Goal: Navigation & Orientation: Find specific page/section

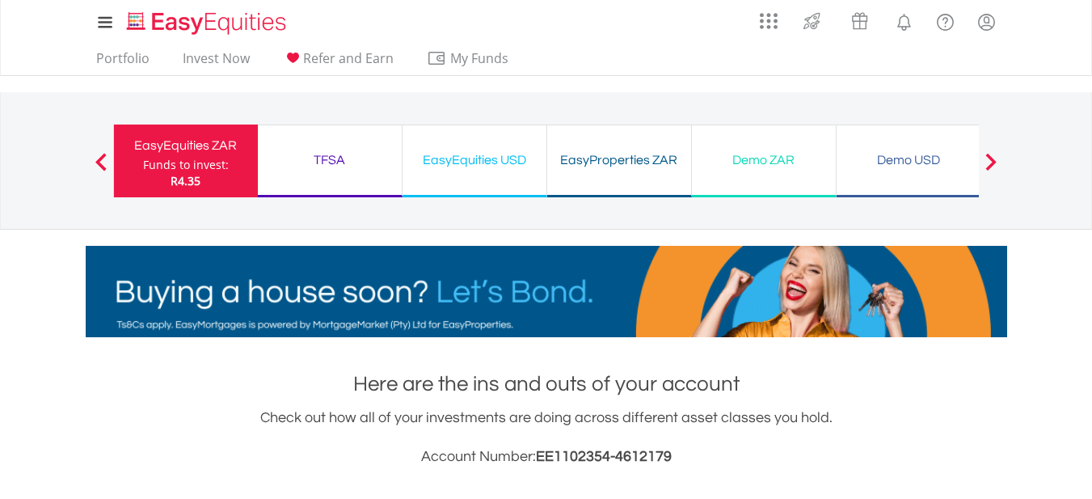
drag, startPoint x: 1097, startPoint y: 62, endPoint x: 1080, endPoint y: 76, distance: 21.8
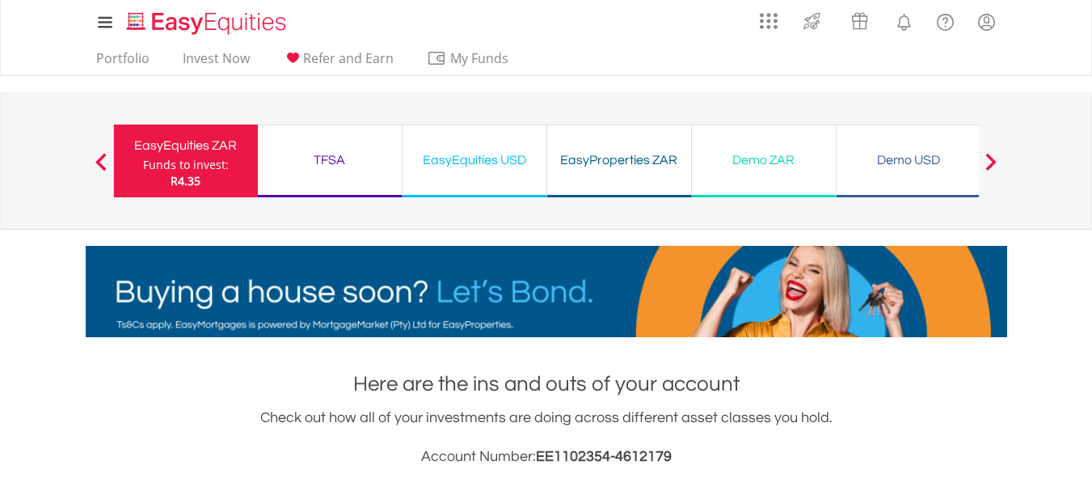
click at [368, 172] on div "TFSA Funds to invest: R4.35" at bounding box center [330, 160] width 145 height 73
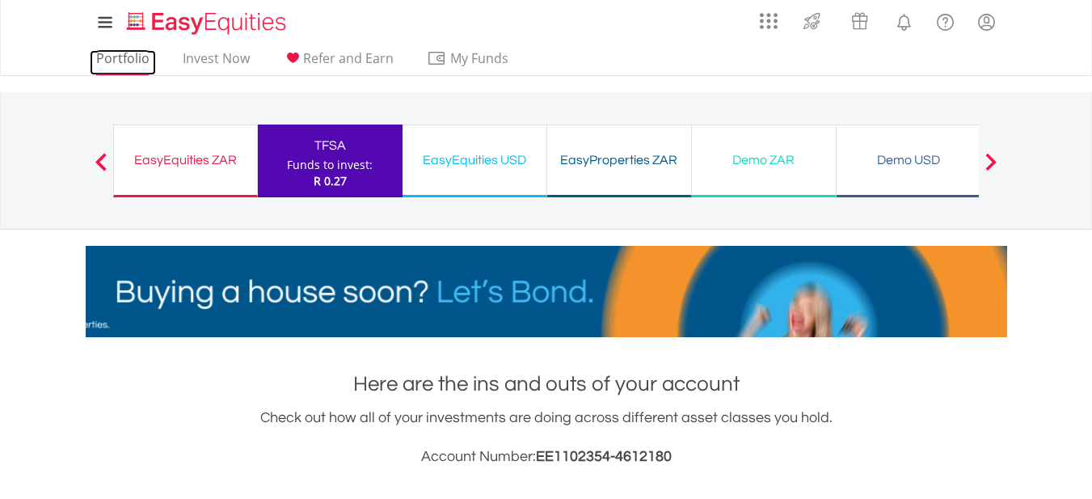
click at [120, 61] on link "Portfolio" at bounding box center [123, 62] width 66 height 25
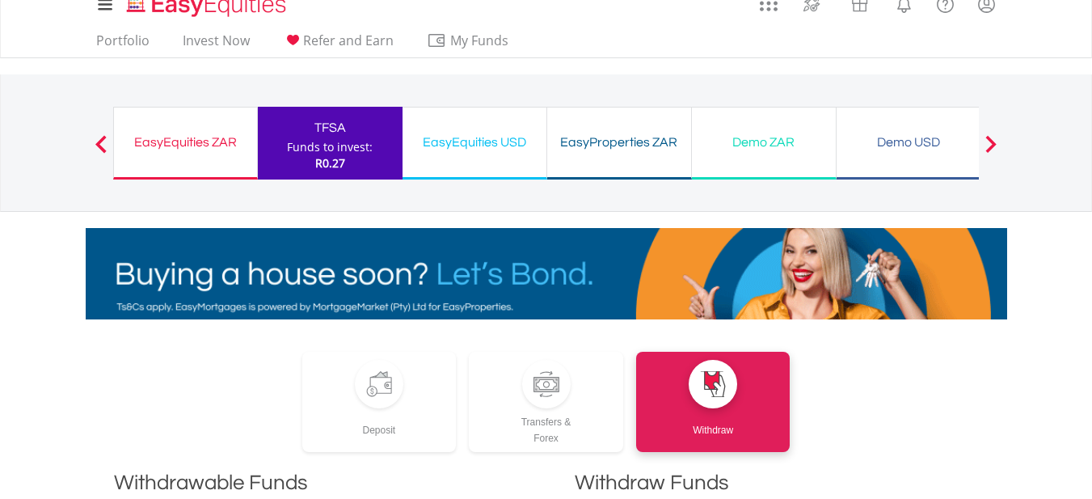
scroll to position [3, 0]
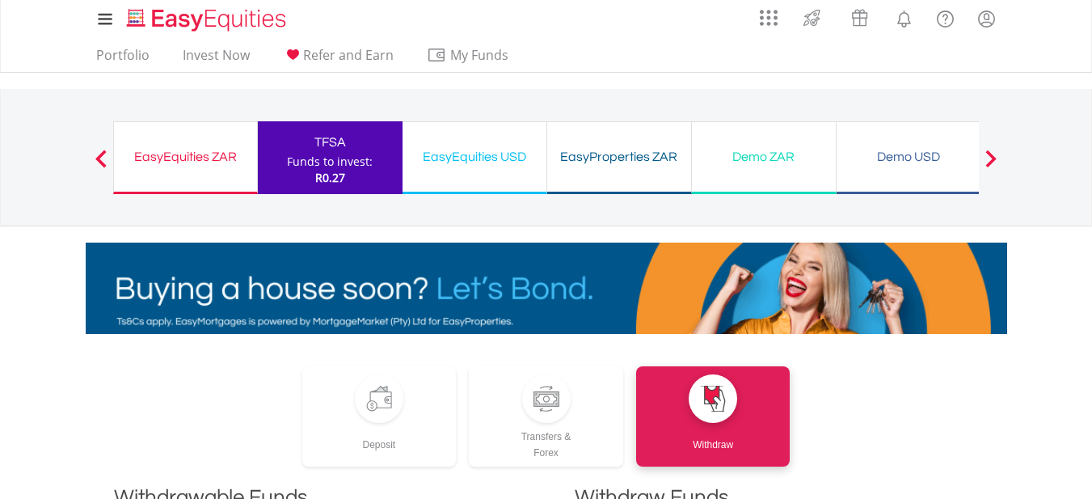
click at [622, 161] on div "EasyProperties ZAR" at bounding box center [619, 156] width 124 height 23
